Goal: Task Accomplishment & Management: Use online tool/utility

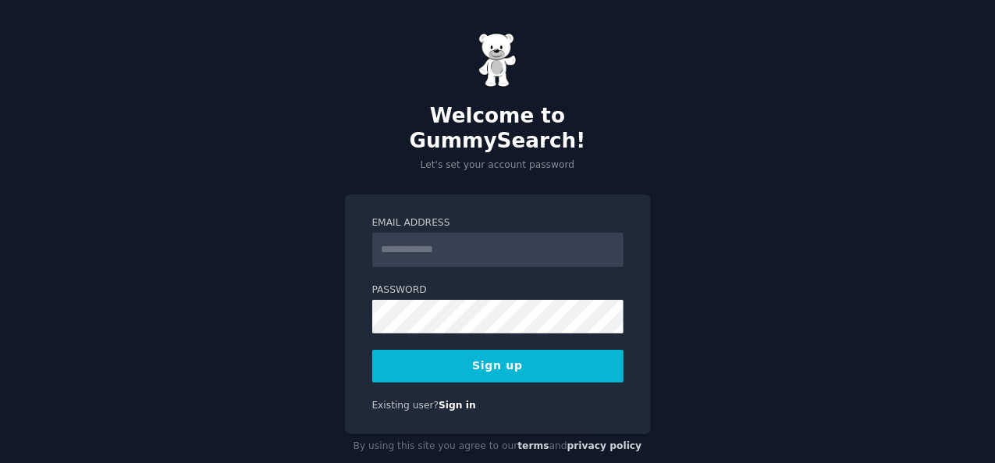
click at [410, 233] on input "Email Address" at bounding box center [497, 250] width 251 height 34
type input "**********"
click at [475, 350] on button "Sign up" at bounding box center [497, 366] width 251 height 33
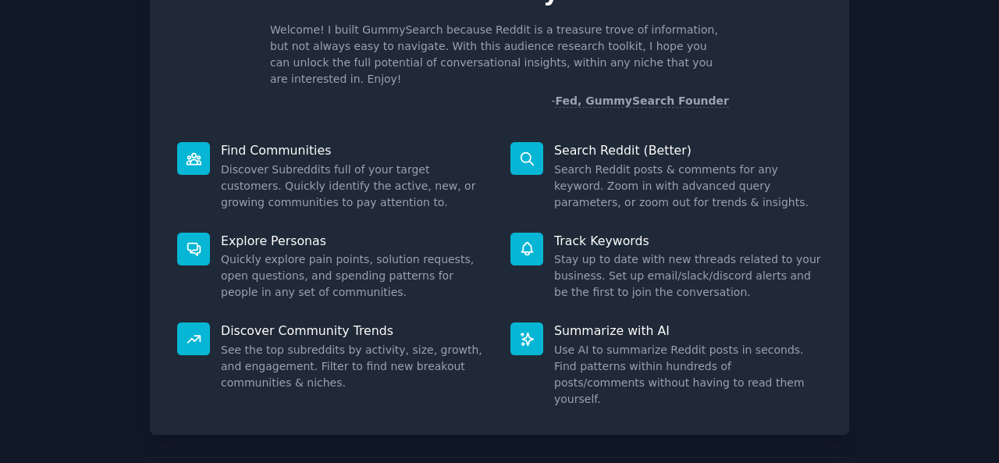
scroll to position [147, 0]
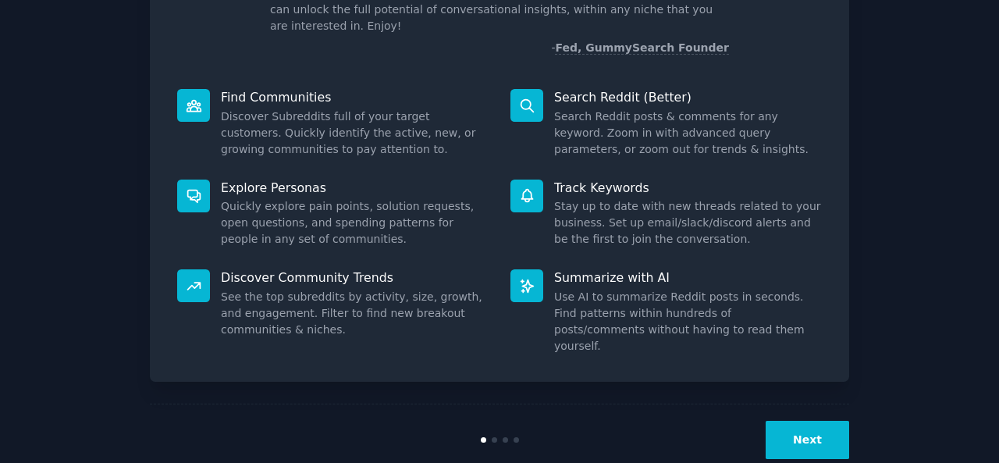
click at [817, 421] on button "Next" at bounding box center [806, 440] width 83 height 38
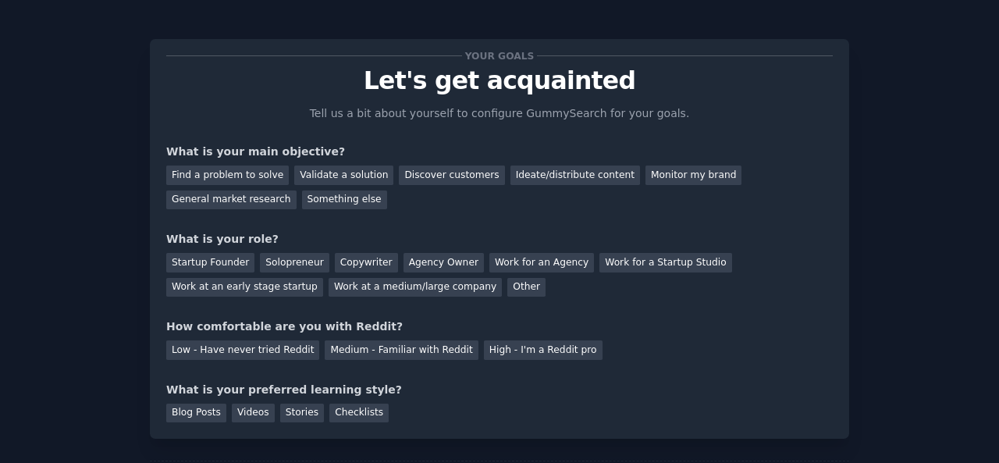
scroll to position [1, 0]
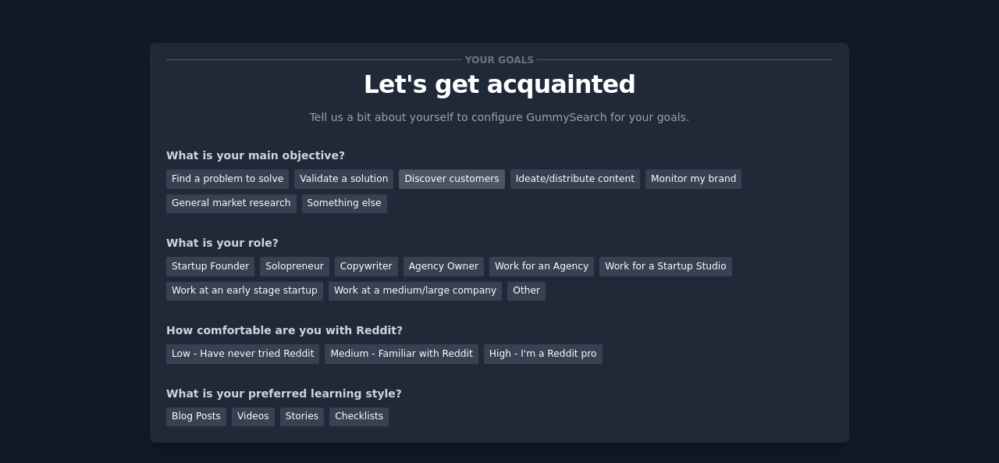
click at [408, 176] on div "Discover customers" at bounding box center [451, 179] width 105 height 20
click at [399, 178] on div "Discover customers" at bounding box center [451, 179] width 105 height 20
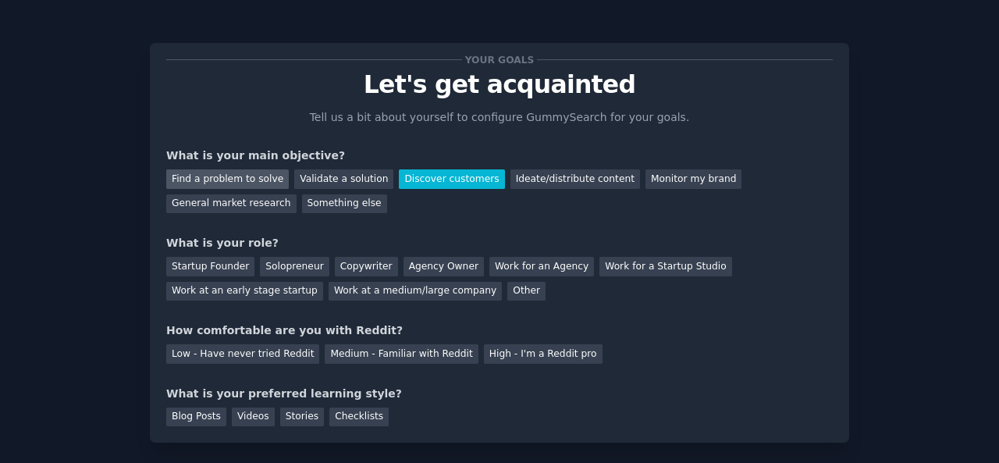
click at [245, 172] on div "Find a problem to solve" at bounding box center [227, 179] width 123 height 20
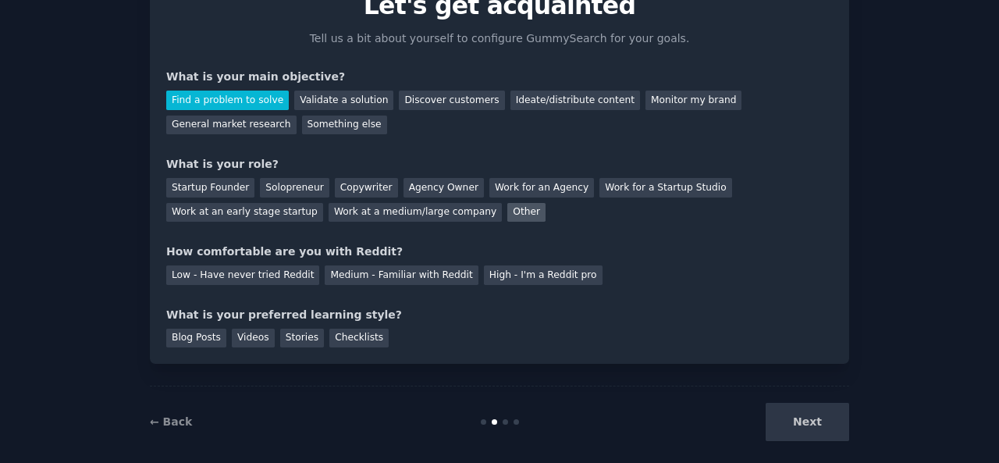
scroll to position [87, 0]
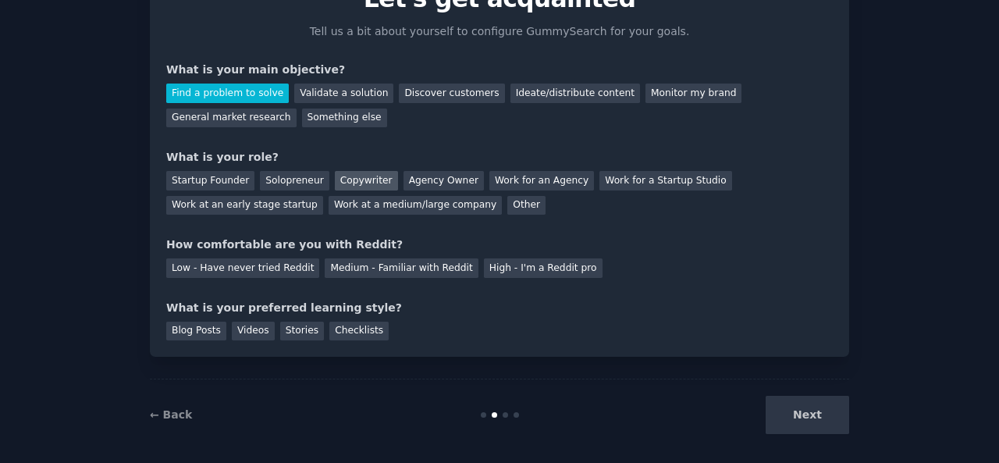
click at [357, 177] on div "Copywriter" at bounding box center [366, 181] width 63 height 20
click at [378, 265] on div "Medium - Familiar with Reddit" at bounding box center [401, 268] width 153 height 20
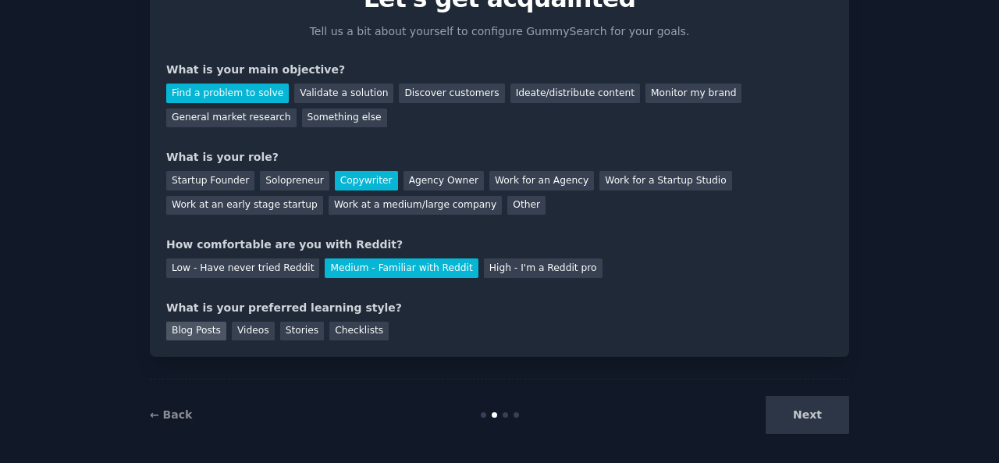
click at [207, 332] on div "Blog Posts" at bounding box center [196, 331] width 60 height 20
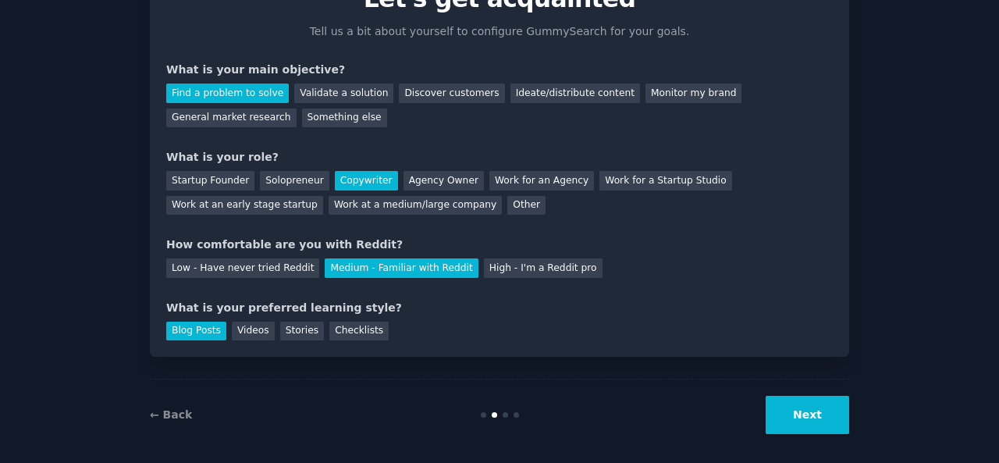
click at [782, 420] on button "Next" at bounding box center [806, 415] width 83 height 38
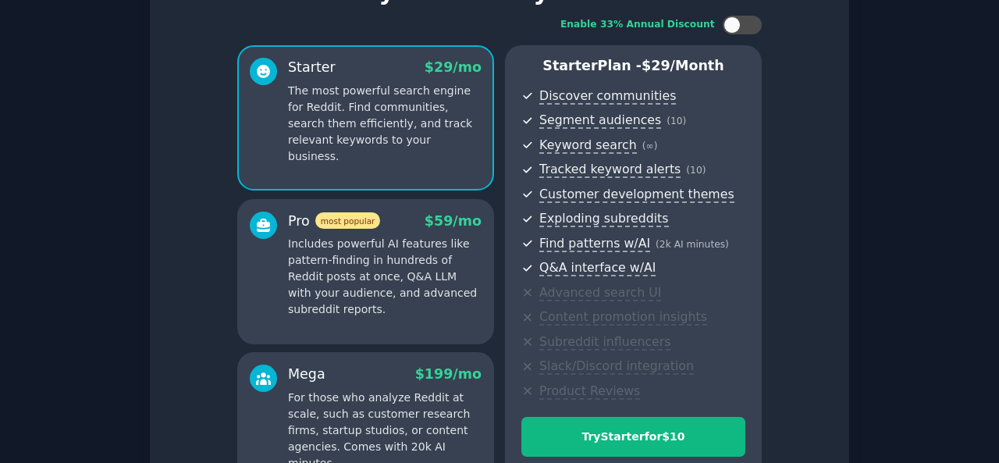
scroll to position [276, 0]
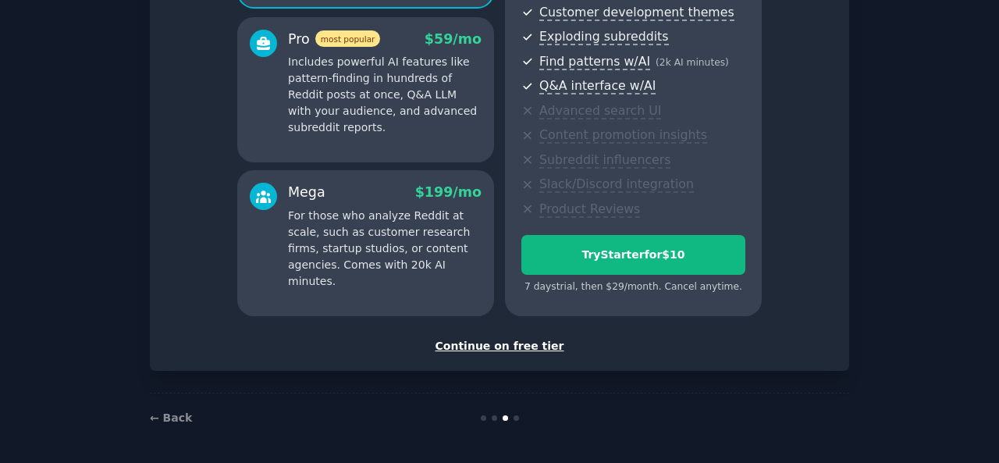
click at [505, 342] on div "Continue on free tier" at bounding box center [499, 346] width 666 height 16
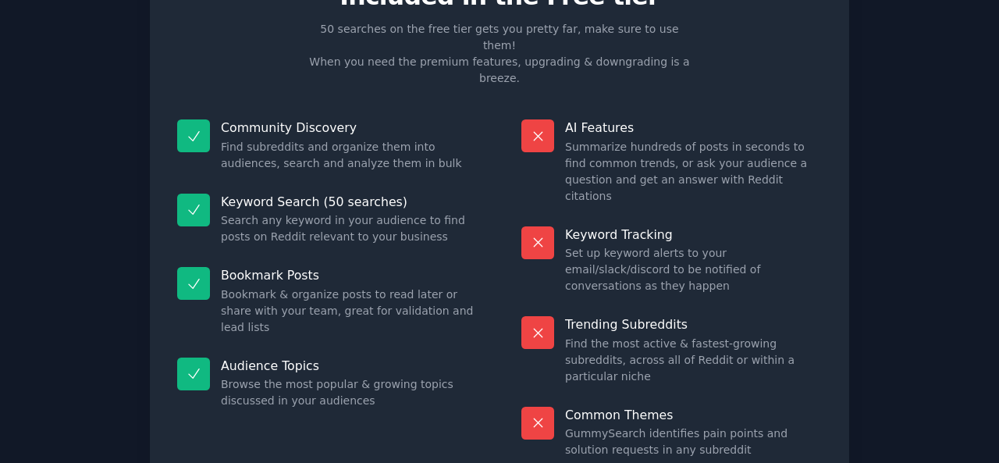
scroll to position [144, 0]
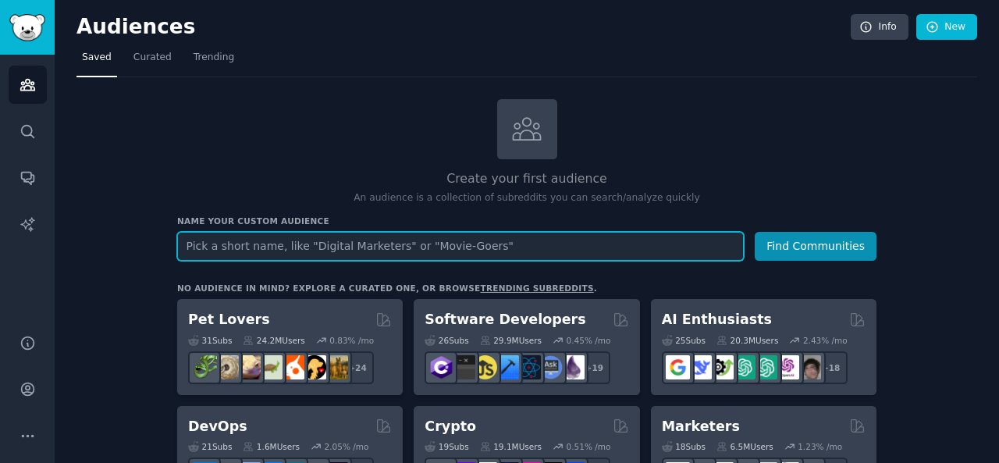
click at [208, 241] on input "text" at bounding box center [460, 246] width 567 height 29
type input "home decor"
click at [755, 232] on button "Find Communities" at bounding box center [816, 246] width 122 height 29
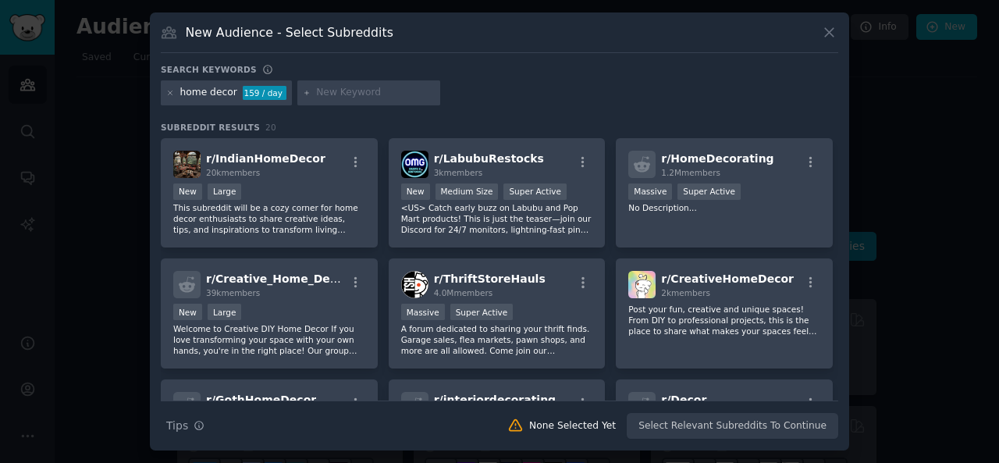
click at [829, 27] on icon at bounding box center [829, 32] width 16 height 16
